Goal: Information Seeking & Learning: Learn about a topic

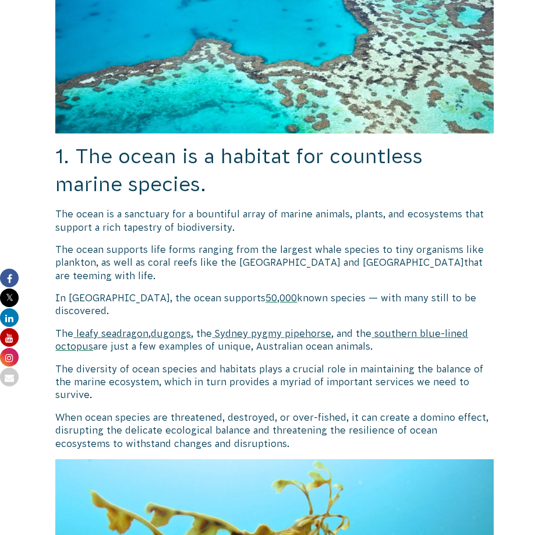
scroll to position [583, 0]
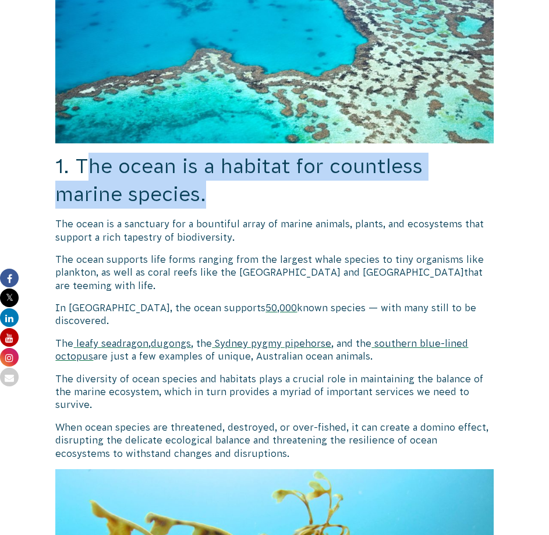
drag, startPoint x: 83, startPoint y: 160, endPoint x: 70, endPoint y: 186, distance: 30.0
click at [211, 190] on h2 "1. The ocean is a habitat for countless marine species." at bounding box center [274, 180] width 438 height 55
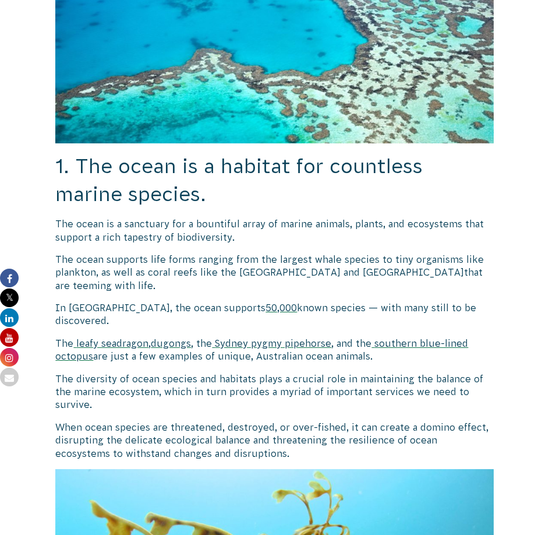
click at [76, 162] on span "1. The ocean is a habitat for countless marine species." at bounding box center [239, 180] width 368 height 50
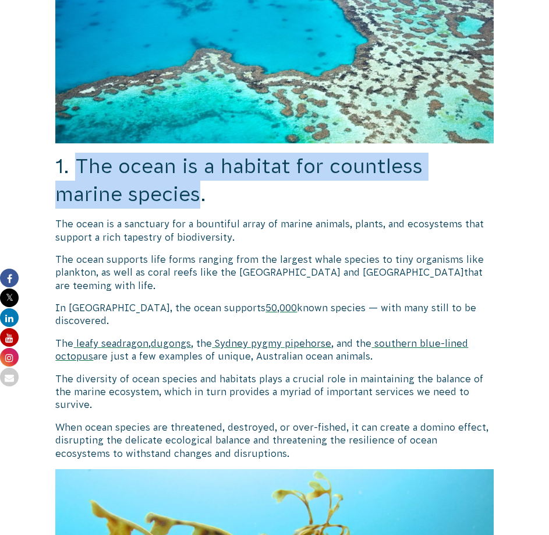
drag, startPoint x: 76, startPoint y: 162, endPoint x: 201, endPoint y: 186, distance: 127.1
click at [201, 186] on span "1. The ocean is a habitat for countless marine species." at bounding box center [239, 180] width 368 height 50
copy span "The ocean is a habitat for countless marine species"
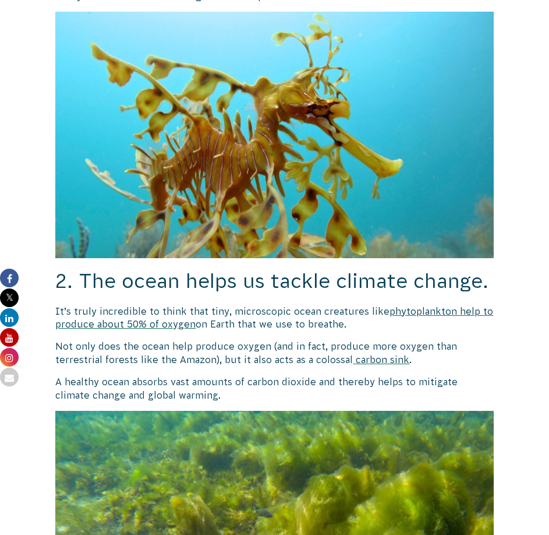
scroll to position [1165, 0]
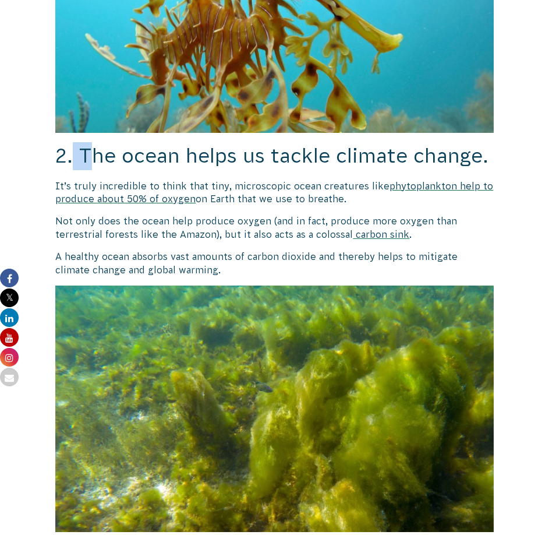
drag, startPoint x: 72, startPoint y: 148, endPoint x: 95, endPoint y: 147, distance: 23.3
click at [95, 147] on span "2. The ocean helps us tackle climate change." at bounding box center [271, 155] width 433 height 22
click at [78, 144] on span "2. The ocean helps us tackle climate change." at bounding box center [271, 155] width 433 height 22
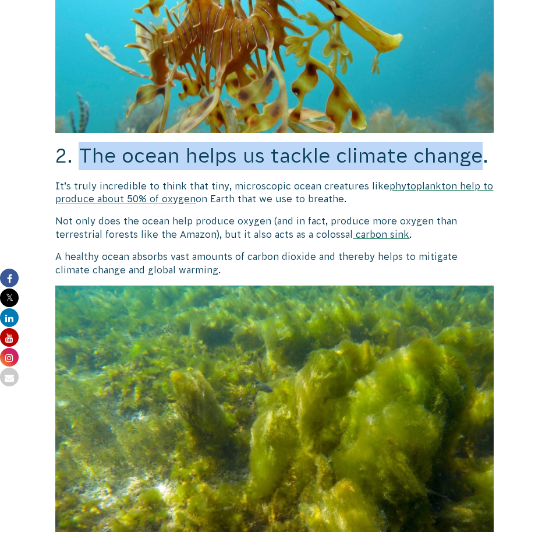
drag, startPoint x: 78, startPoint y: 139, endPoint x: 481, endPoint y: 146, distance: 403.2
click at [481, 146] on span "2. The ocean helps us tackle climate change." at bounding box center [271, 155] width 433 height 22
copy span "The ocean helps us tackle climate change"
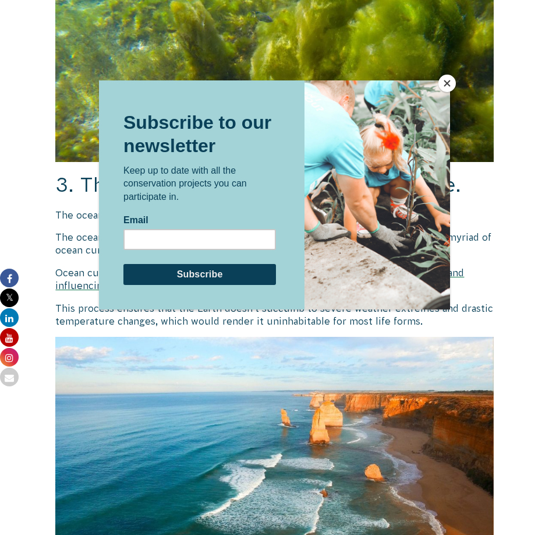
scroll to position [1515, 0]
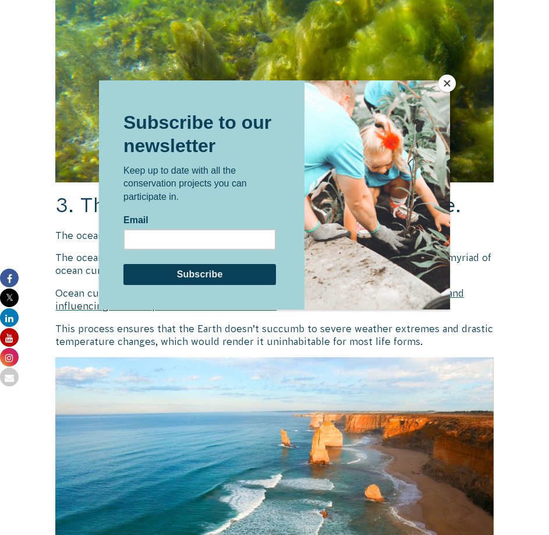
click at [447, 79] on button "Close" at bounding box center [447, 83] width 17 height 17
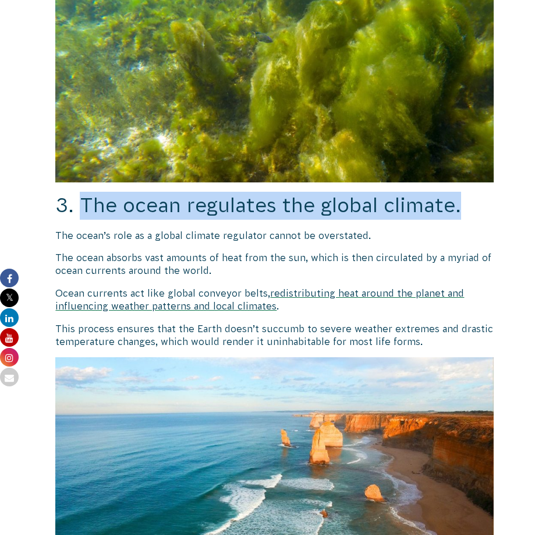
drag, startPoint x: 82, startPoint y: 191, endPoint x: 463, endPoint y: 195, distance: 381.1
click at [461, 195] on span "3. The ocean regulates the global climate." at bounding box center [258, 205] width 406 height 22
copy span "The ocean regulates the global climate."
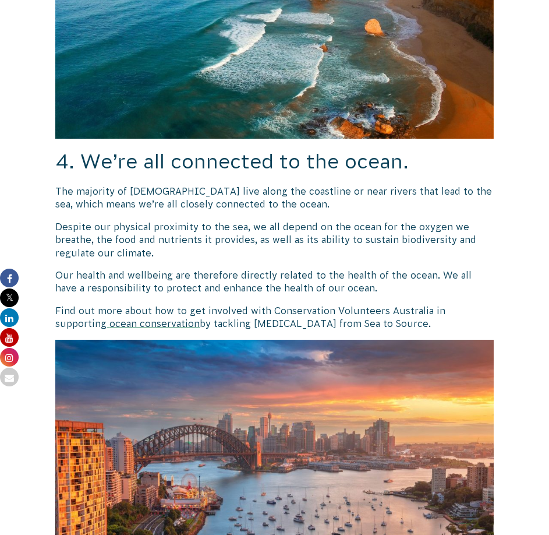
scroll to position [1981, 0]
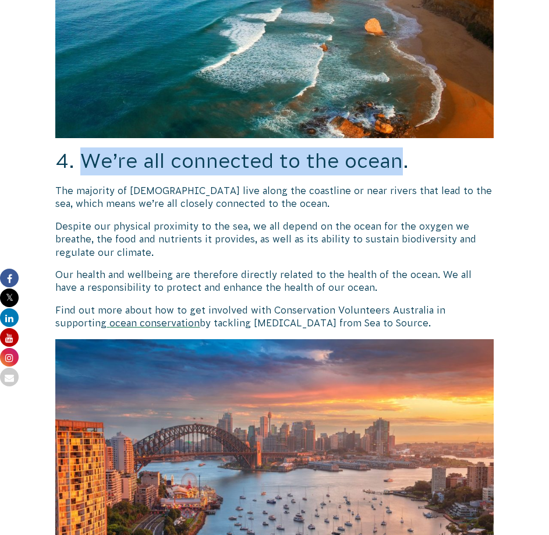
drag, startPoint x: 83, startPoint y: 150, endPoint x: 406, endPoint y: 150, distance: 322.8
click at [406, 150] on span "4. We’re all connected to the ocean." at bounding box center [232, 161] width 354 height 22
copy span "We’re all connected to the ocean"
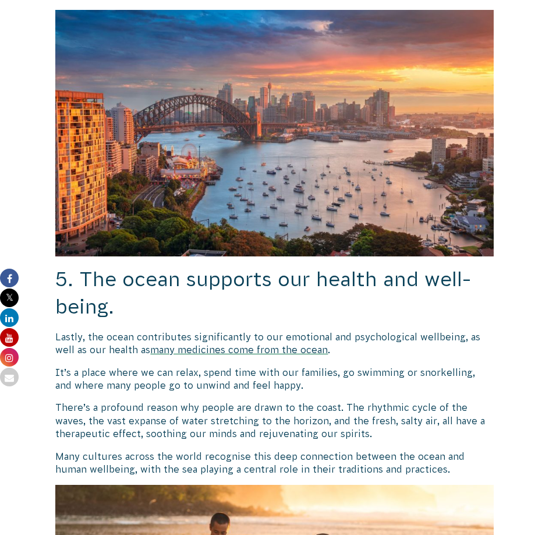
scroll to position [2331, 0]
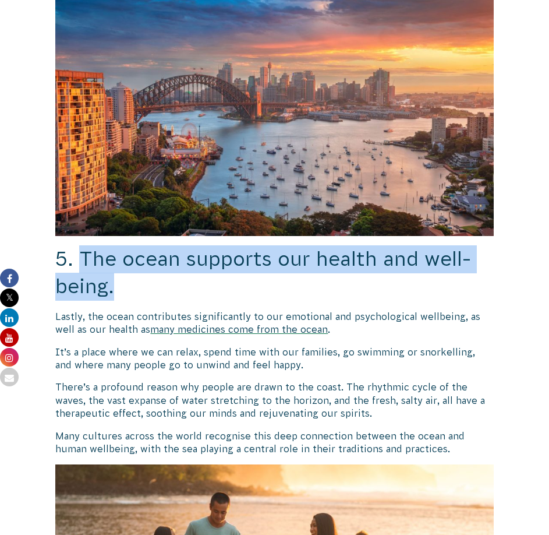
drag, startPoint x: 104, startPoint y: 249, endPoint x: 120, endPoint y: 269, distance: 25.2
click at [120, 269] on h2 "5. The ocean supports our health and well-being." at bounding box center [274, 272] width 438 height 55
copy span "The ocean supports our health and well-being."
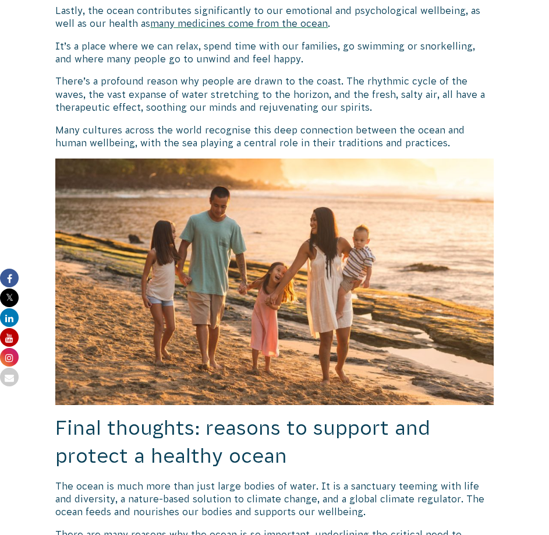
scroll to position [2680, 0]
